Goal: Task Accomplishment & Management: Use online tool/utility

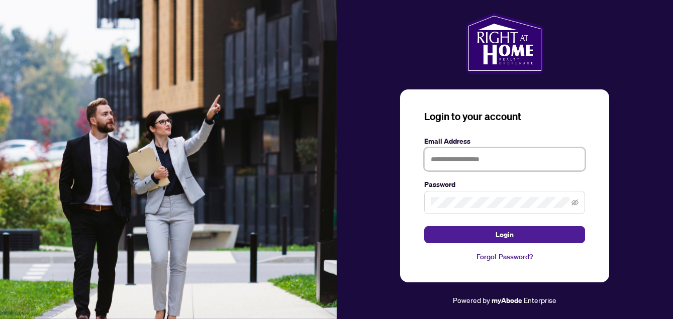
click at [457, 158] on input "text" at bounding box center [504, 159] width 161 height 23
type input "**********"
click at [424, 226] on button "Login" at bounding box center [504, 234] width 161 height 17
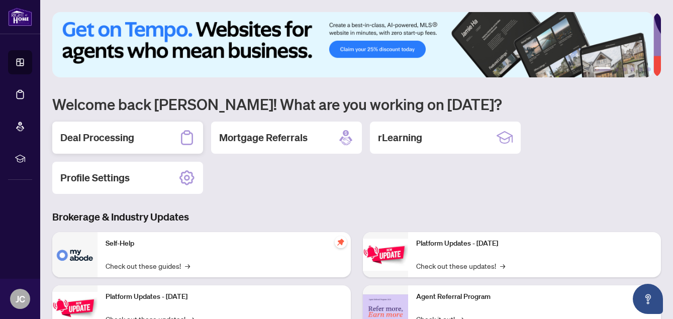
click at [112, 137] on h2 "Deal Processing" at bounding box center [97, 138] width 74 height 14
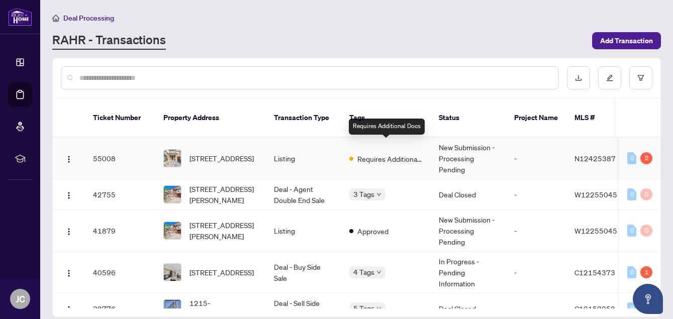
click at [362, 153] on span "Requires Additional Docs" at bounding box center [389, 158] width 65 height 11
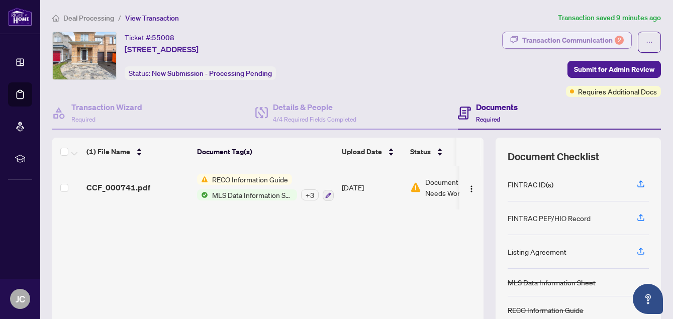
click at [552, 39] on div "Transaction Communication 2" at bounding box center [573, 40] width 102 height 16
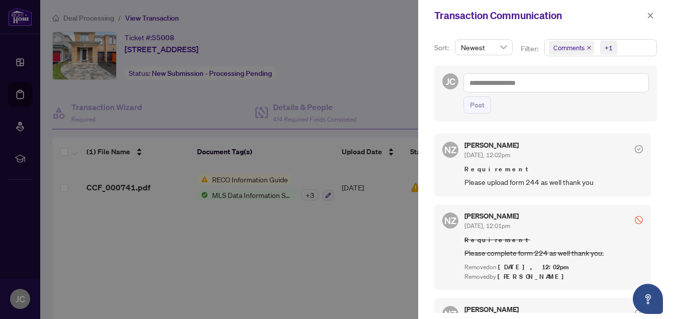
scroll to position [46, 0]
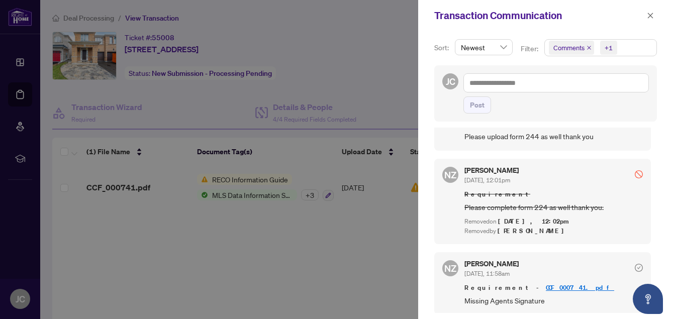
click at [546, 283] on link "CCF_000741.pdf" at bounding box center [580, 287] width 68 height 9
